Goal: Task Accomplishment & Management: Use online tool/utility

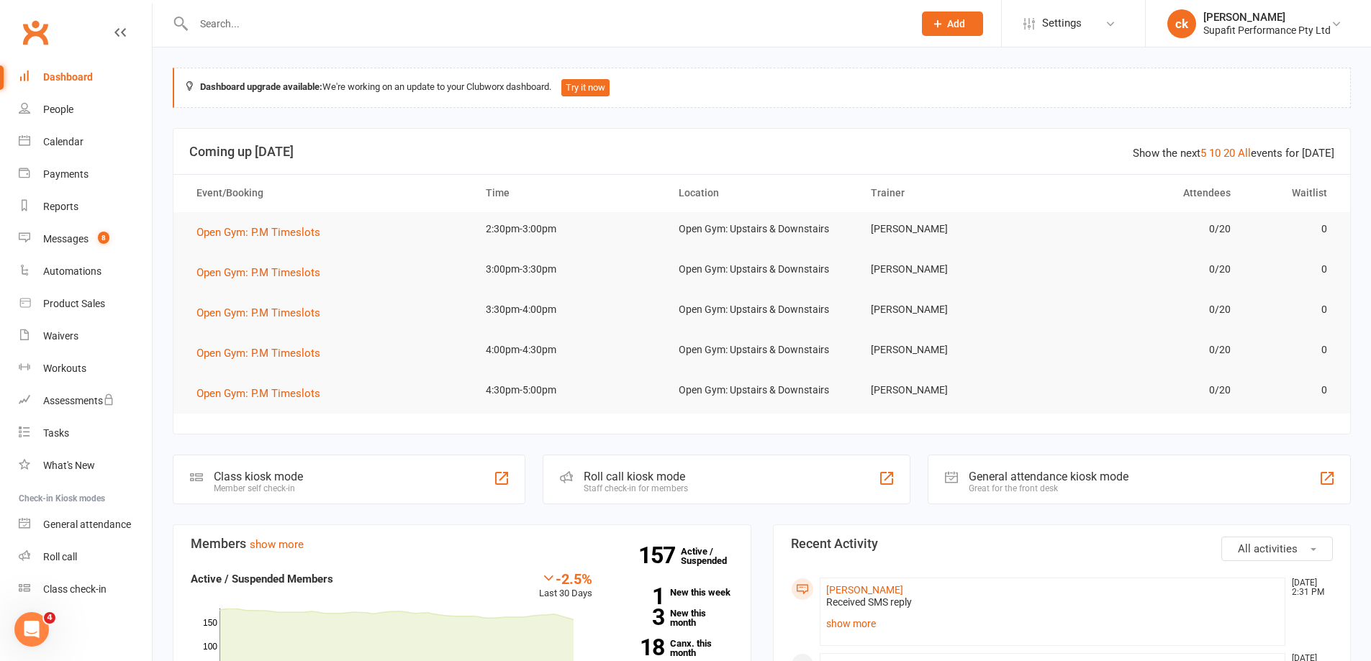
click at [245, 23] on input "text" at bounding box center [546, 24] width 714 height 20
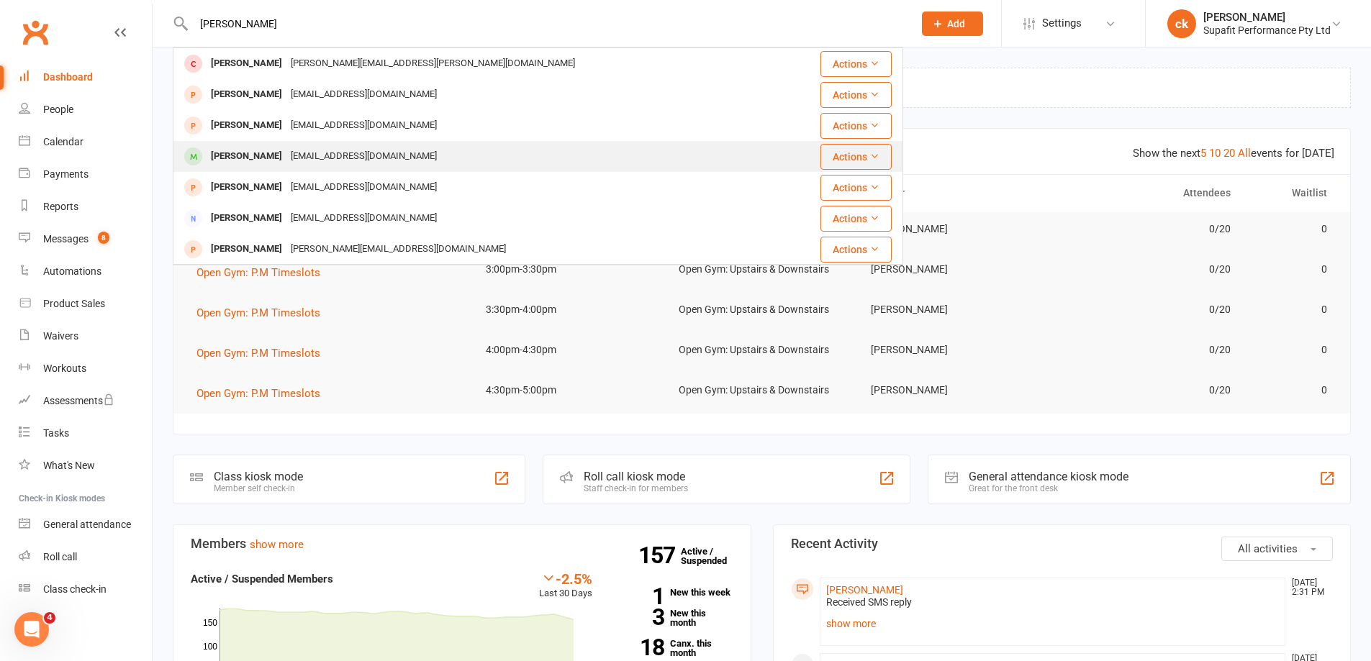
type input "[PERSON_NAME]"
click at [257, 162] on div "[PERSON_NAME]" at bounding box center [247, 156] width 80 height 21
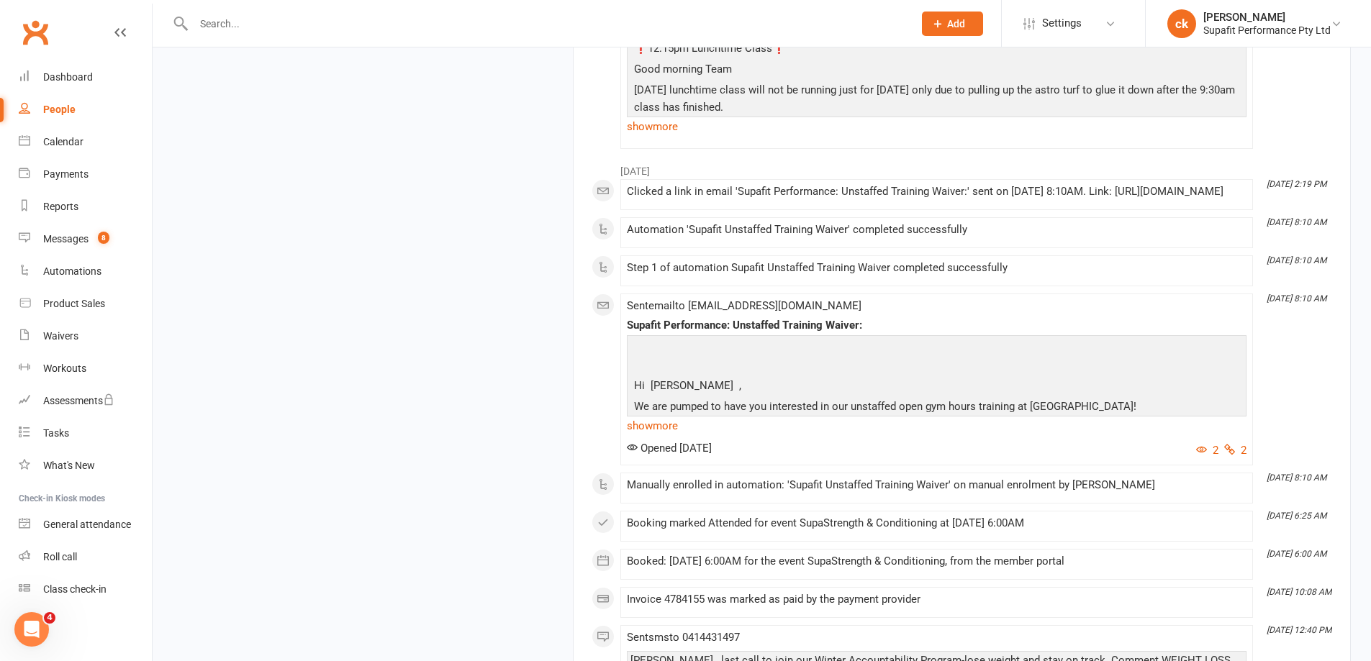
scroll to position [2519, 0]
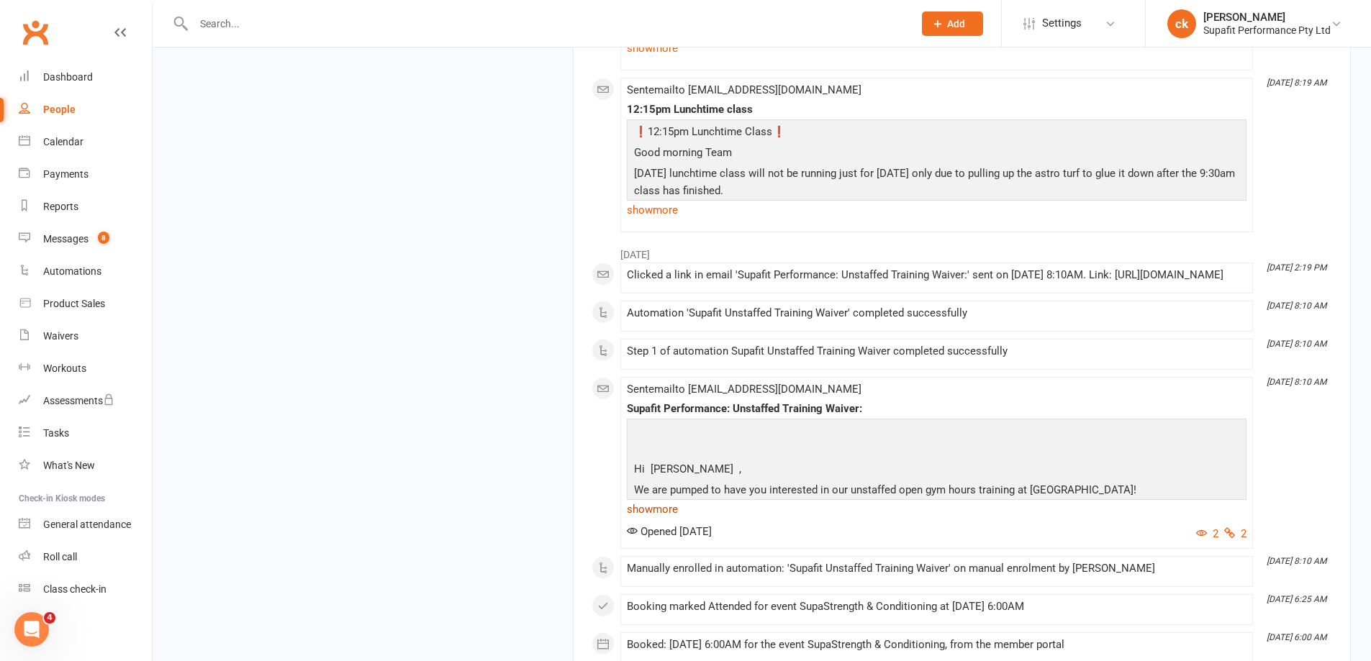
click at [675, 520] on link "show more" at bounding box center [937, 509] width 620 height 20
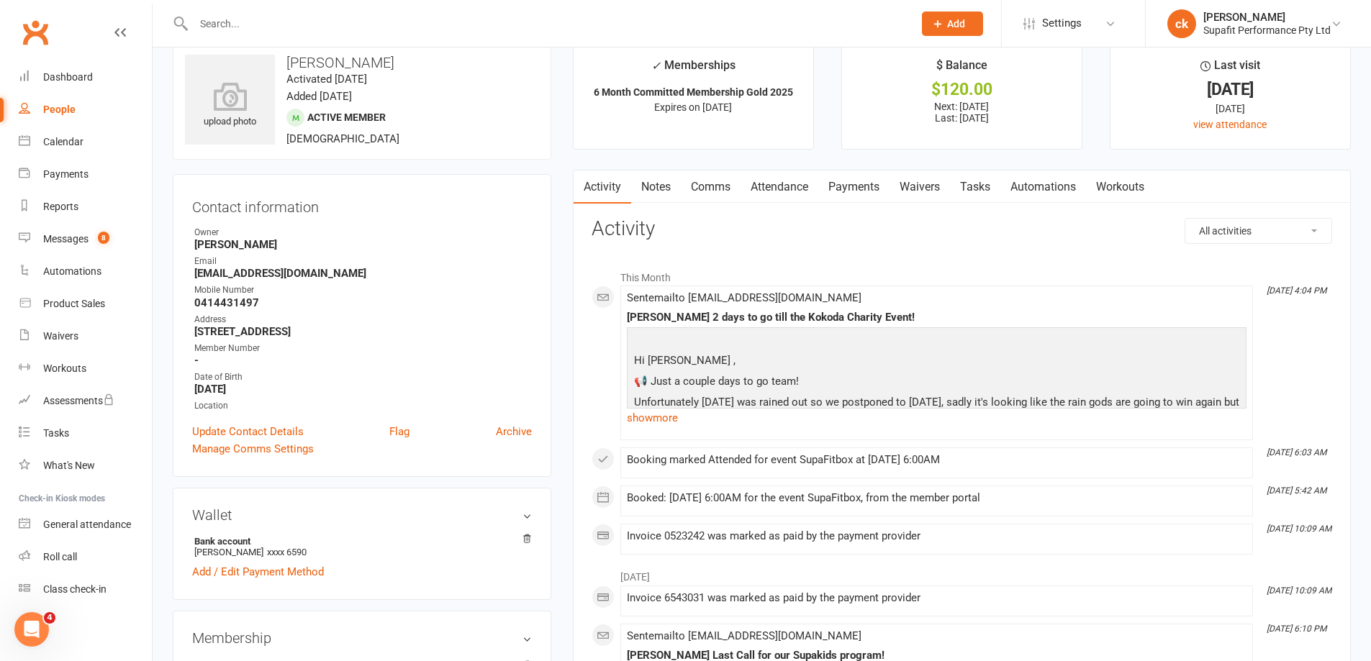
scroll to position [0, 0]
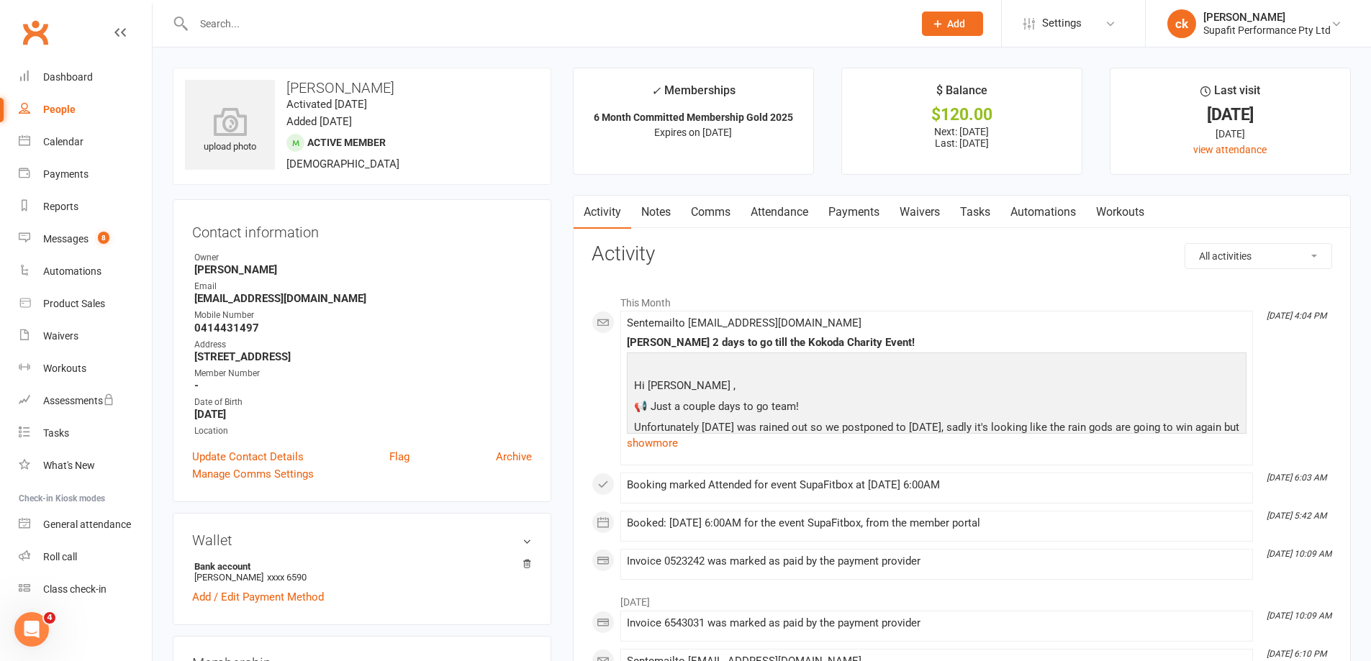
click at [240, 22] on input "text" at bounding box center [546, 24] width 714 height 20
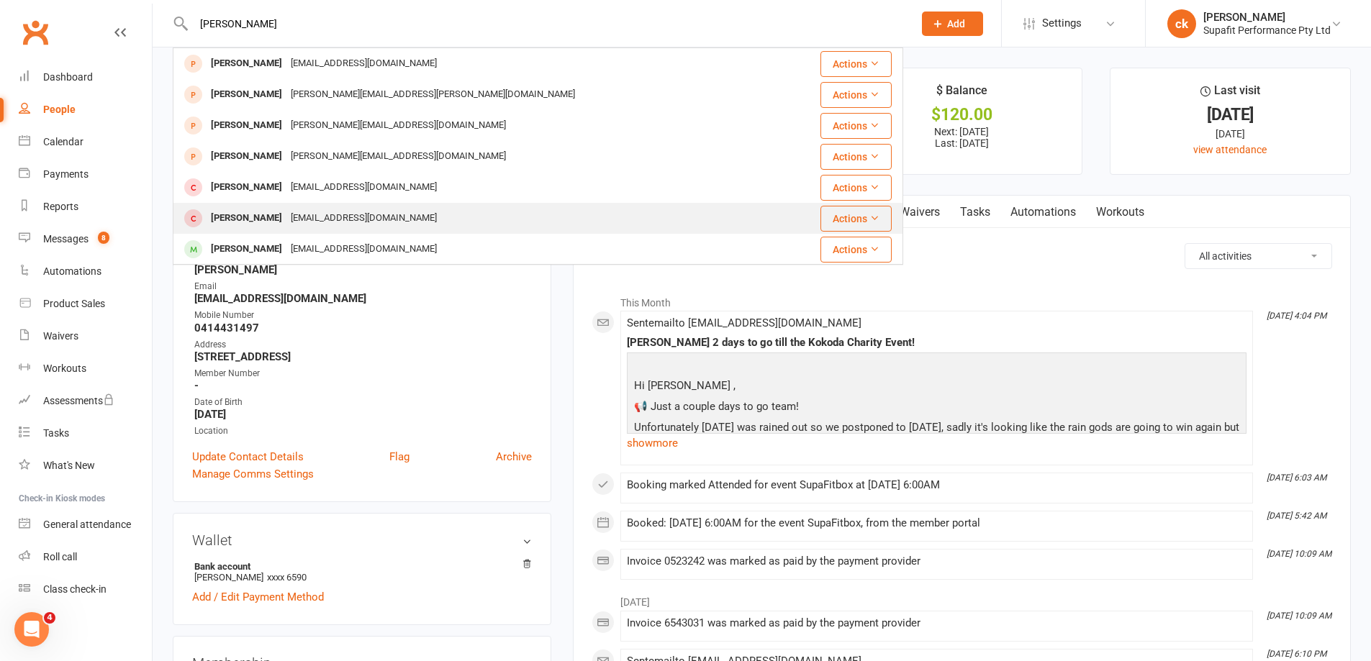
scroll to position [144, 0]
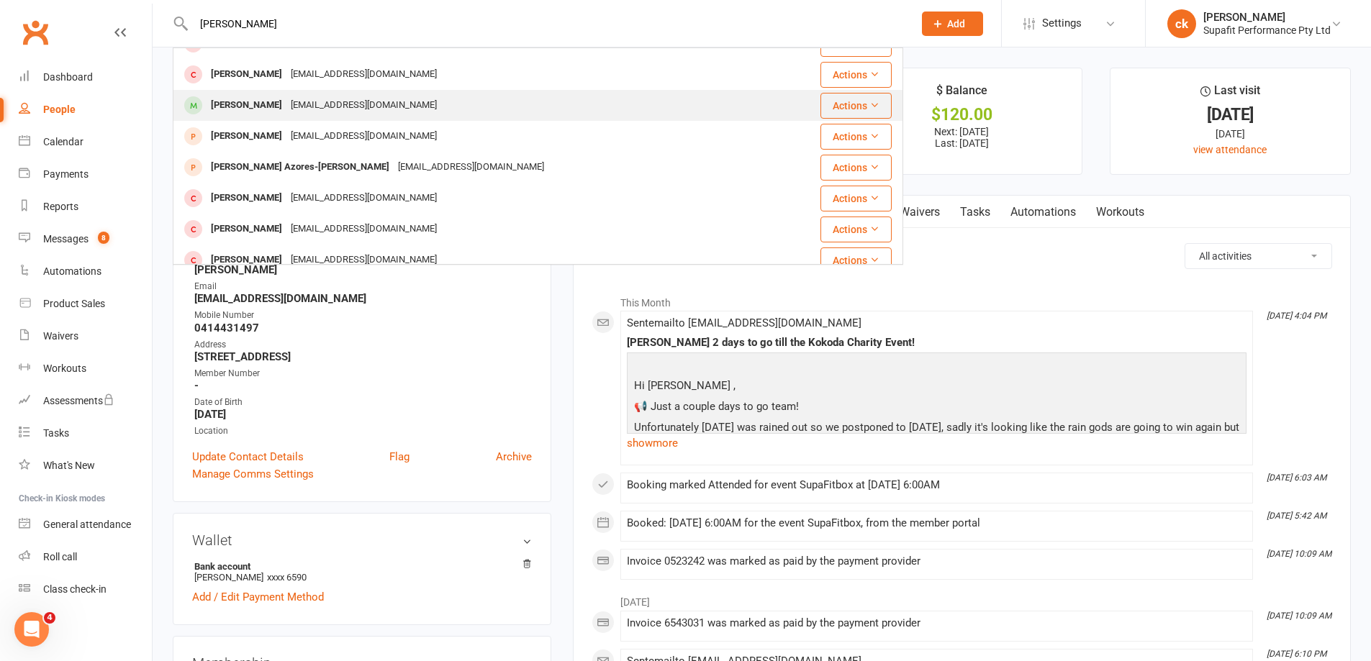
type input "[PERSON_NAME]"
click at [238, 110] on div "[PERSON_NAME]" at bounding box center [247, 105] width 80 height 21
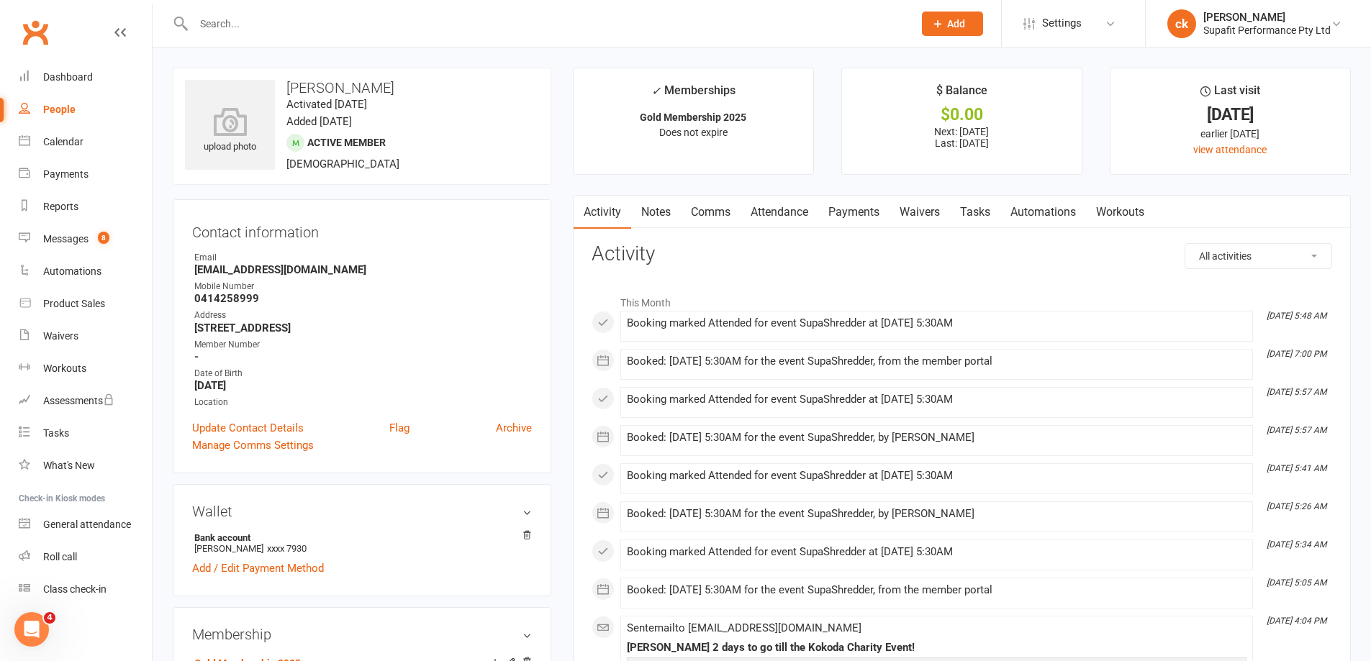
click at [1048, 209] on link "Automations" at bounding box center [1043, 212] width 86 height 33
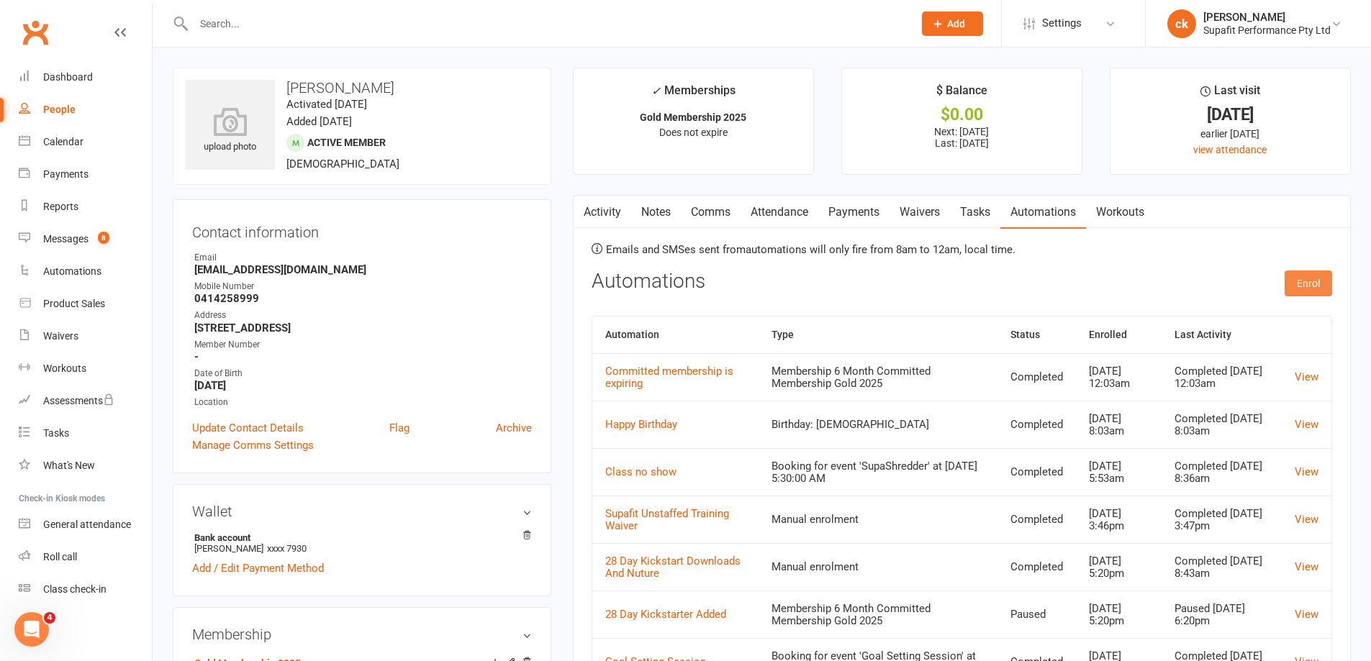
click at [1309, 284] on button "Enrol" at bounding box center [1308, 284] width 47 height 26
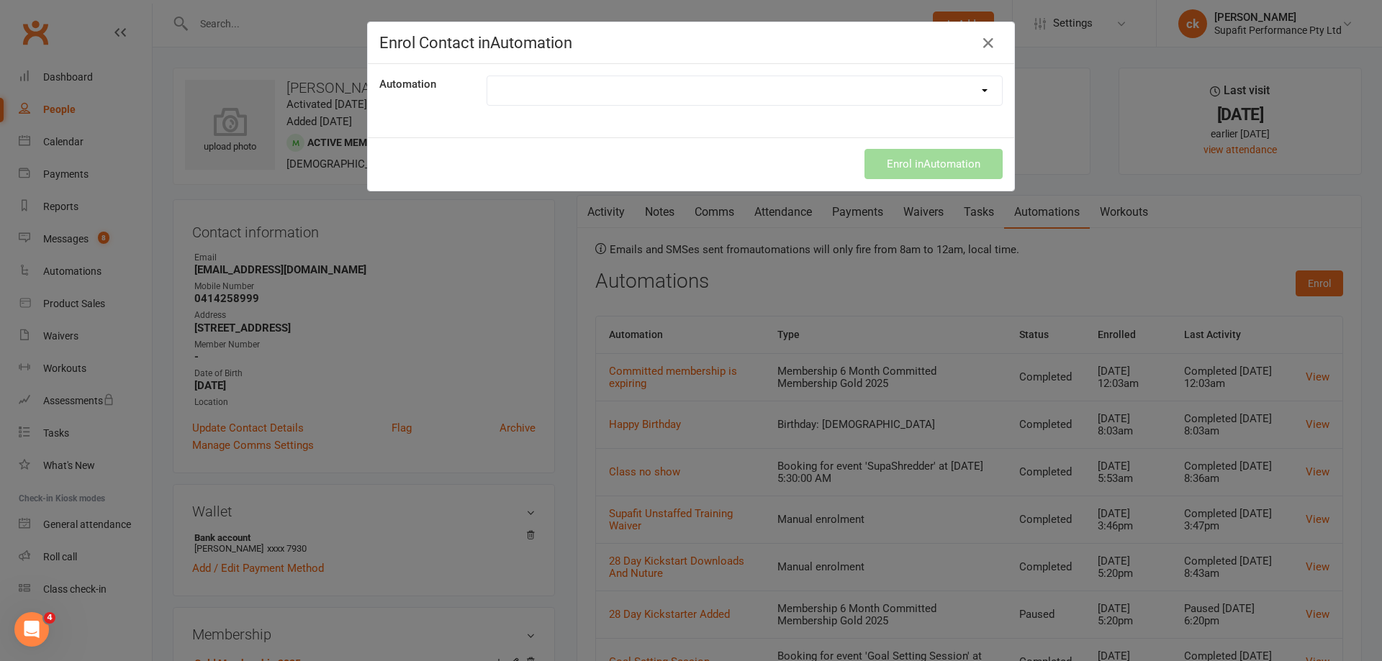
click at [565, 95] on select "21 Day Challenge 21 Day SupaStar Challenge 21 Day Supastar Finishing 28 Day Kic…" at bounding box center [744, 90] width 515 height 29
select select "8430"
click at [487, 76] on select "21 Day Challenge 21 Day SupaStar Challenge 21 Day Supastar Finishing 28 Day Kic…" at bounding box center [744, 90] width 515 height 29
click at [904, 166] on button "Enrol in Automation" at bounding box center [933, 164] width 138 height 30
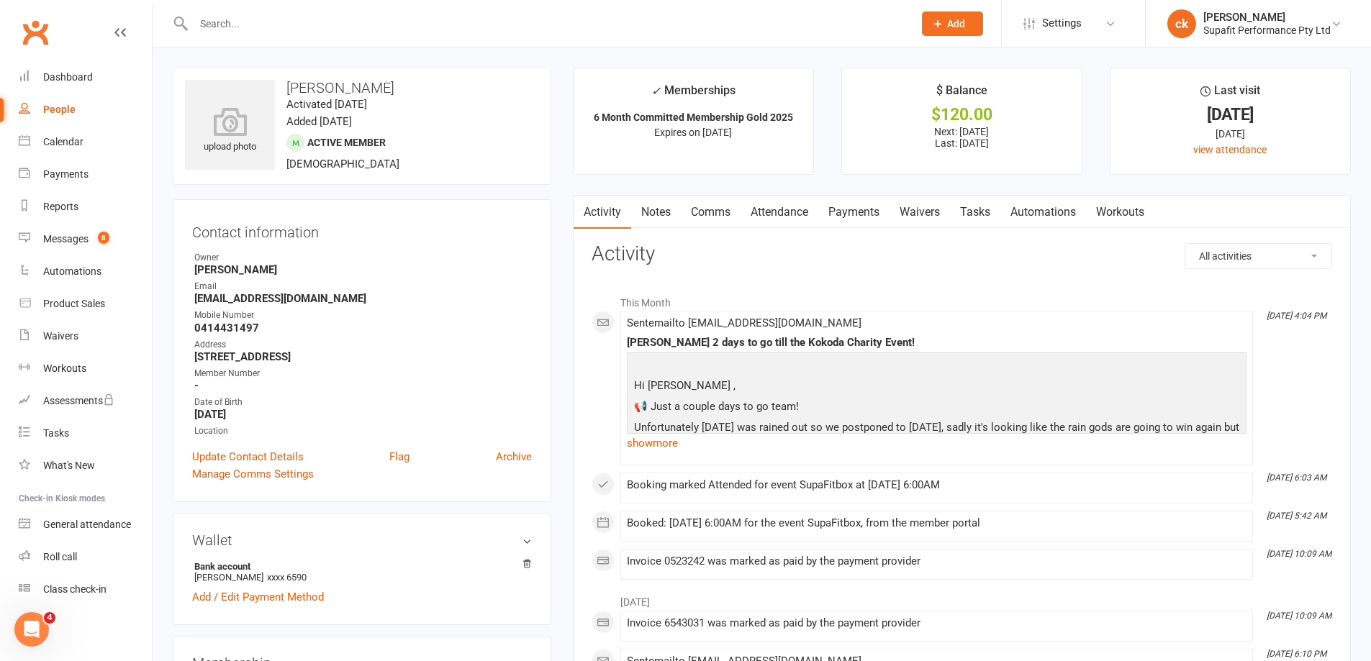
click at [1051, 217] on link "Automations" at bounding box center [1043, 212] width 86 height 33
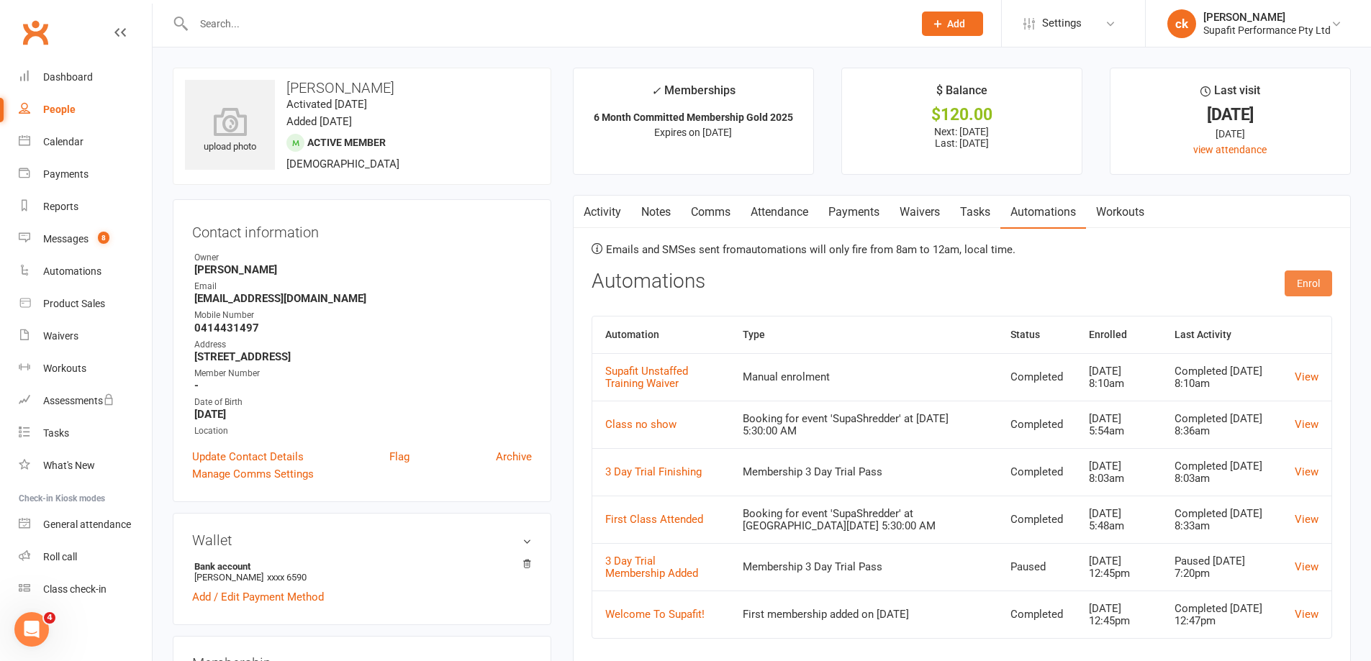
click at [1315, 294] on button "Enrol" at bounding box center [1308, 284] width 47 height 26
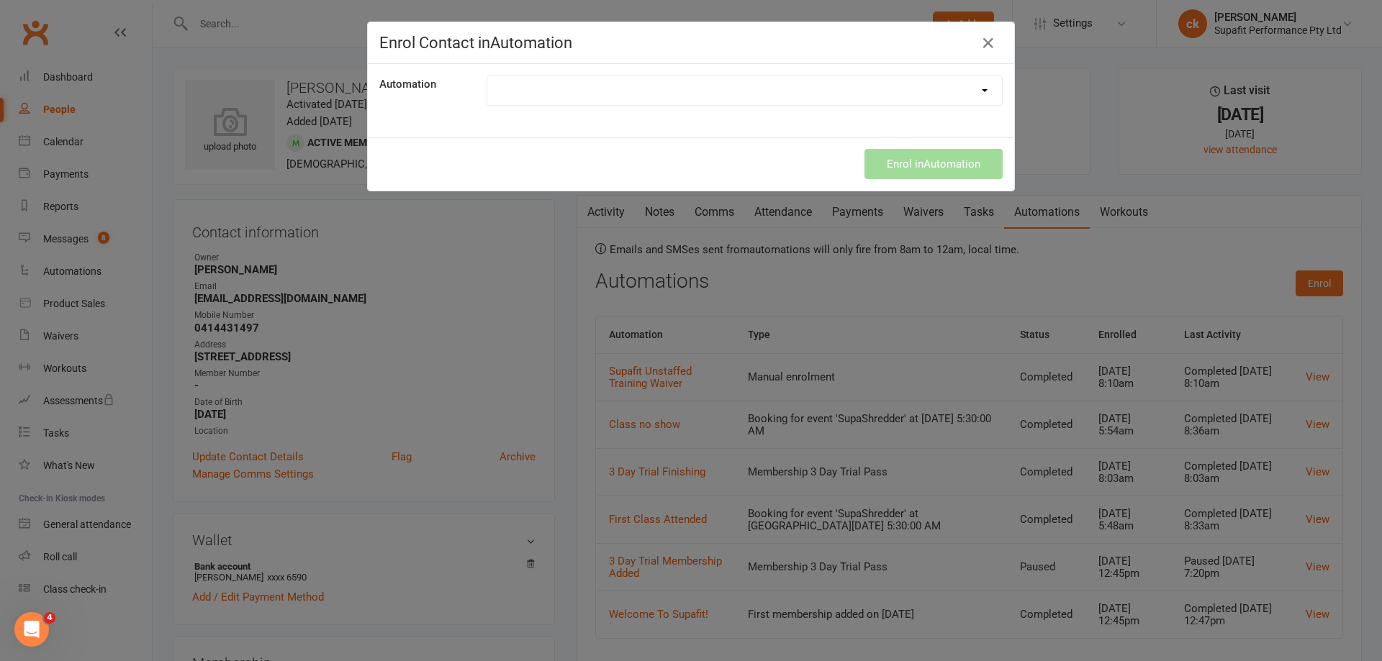
click at [658, 89] on select "21 Day Challenge 21 Day SupaStar Challenge 21 Day Supastar Finishing 28 Day Kic…" at bounding box center [744, 90] width 515 height 29
select select "8430"
click at [487, 76] on select "21 Day Challenge 21 Day SupaStar Challenge 21 Day Supastar Finishing 28 Day Kic…" at bounding box center [744, 90] width 515 height 29
click at [900, 158] on button "Enrol in Automation" at bounding box center [933, 164] width 138 height 30
